Goal: Check status: Check status

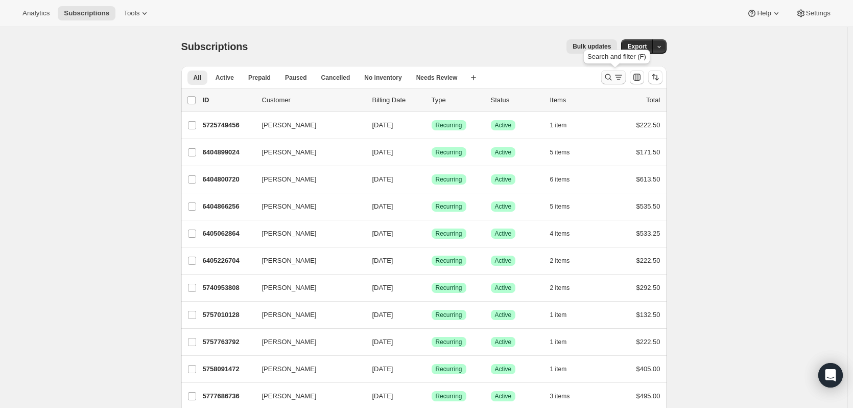
click at [607, 77] on icon "Search and filter results" at bounding box center [608, 77] width 10 height 10
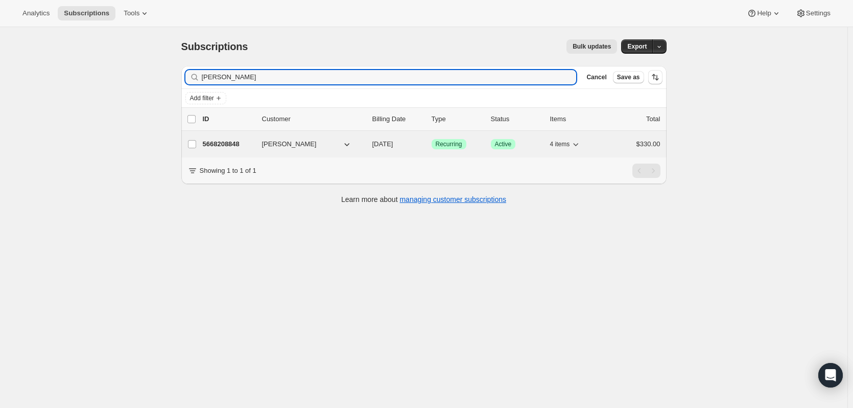
type input "[PERSON_NAME]"
click at [225, 145] on p "5668208848" at bounding box center [228, 144] width 51 height 10
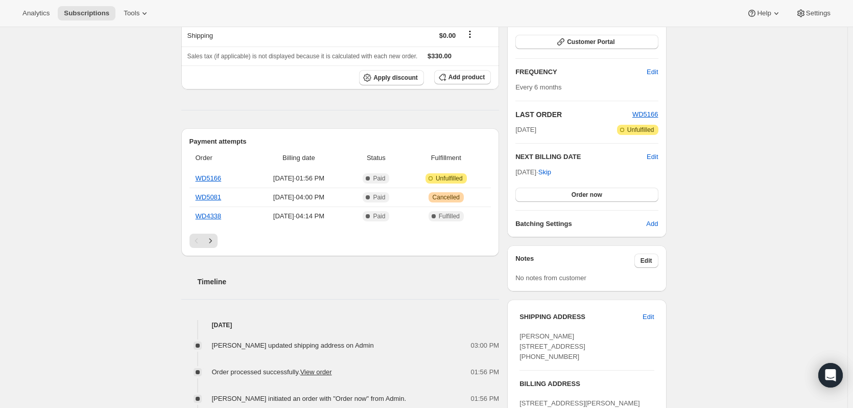
scroll to position [153, 0]
